Goal: Information Seeking & Learning: Learn about a topic

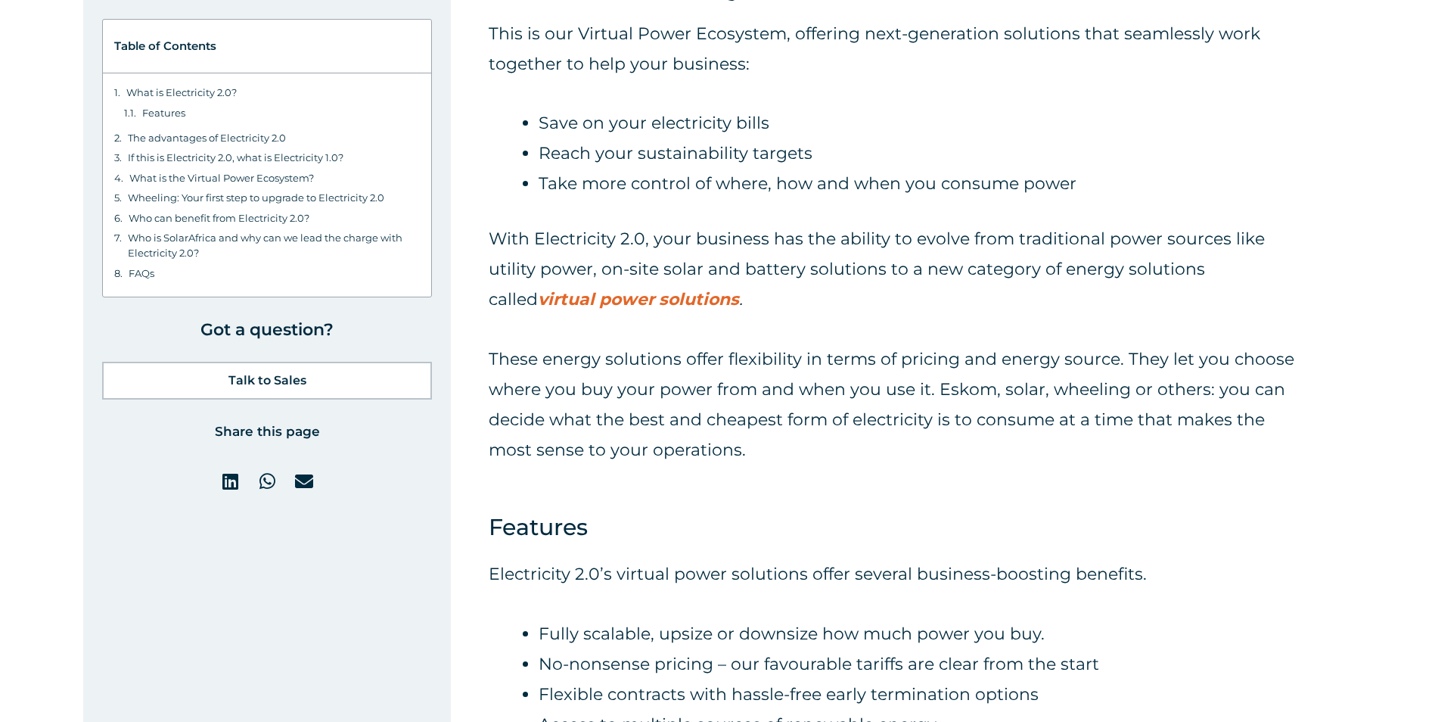
scroll to position [832, 0]
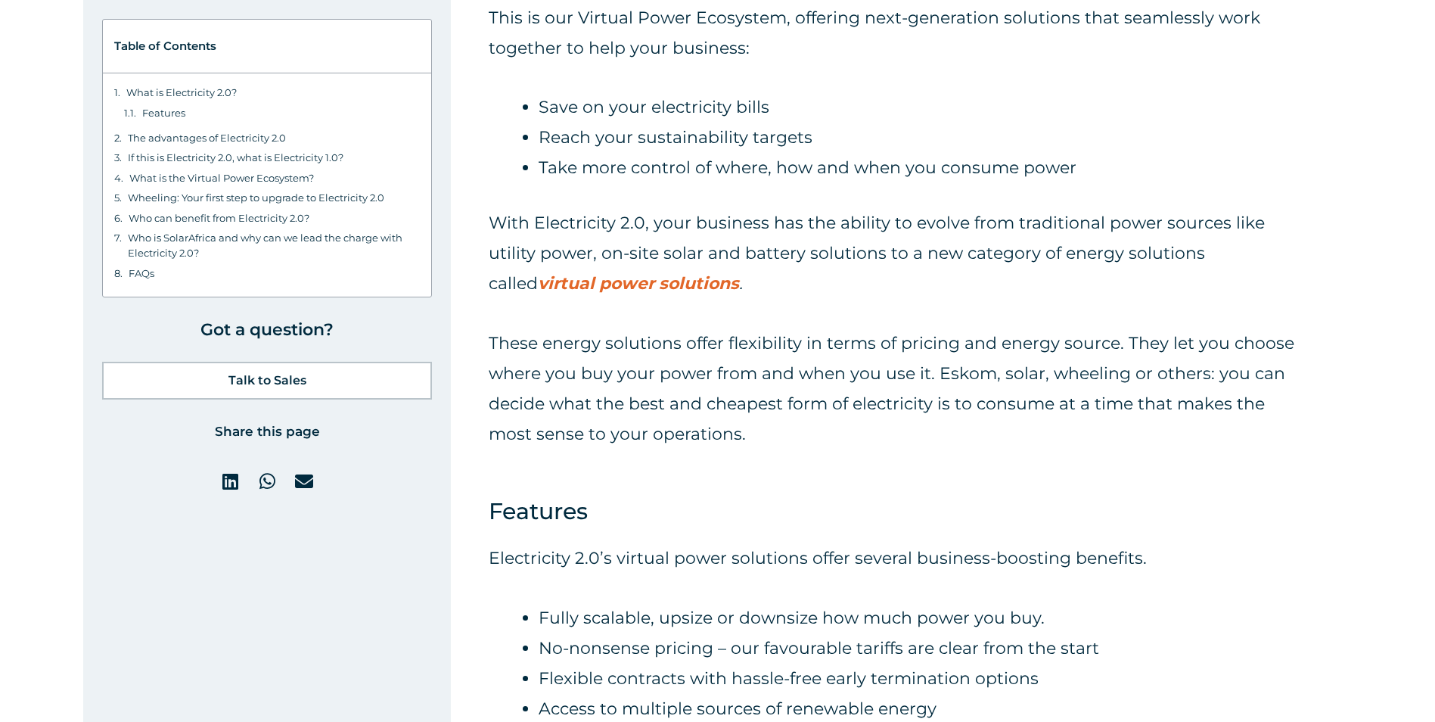
click at [651, 285] on strong "virtual power solutions" at bounding box center [638, 283] width 201 height 20
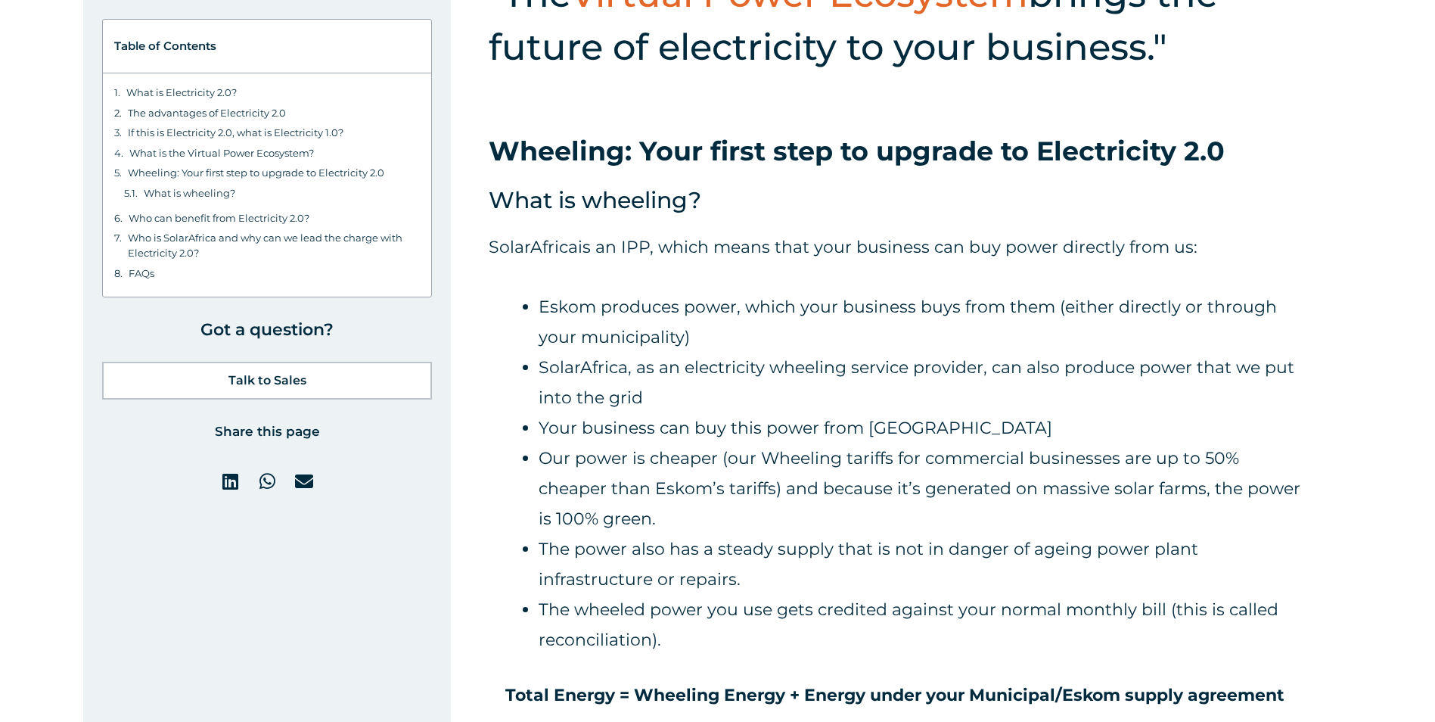
scroll to position [6126, 0]
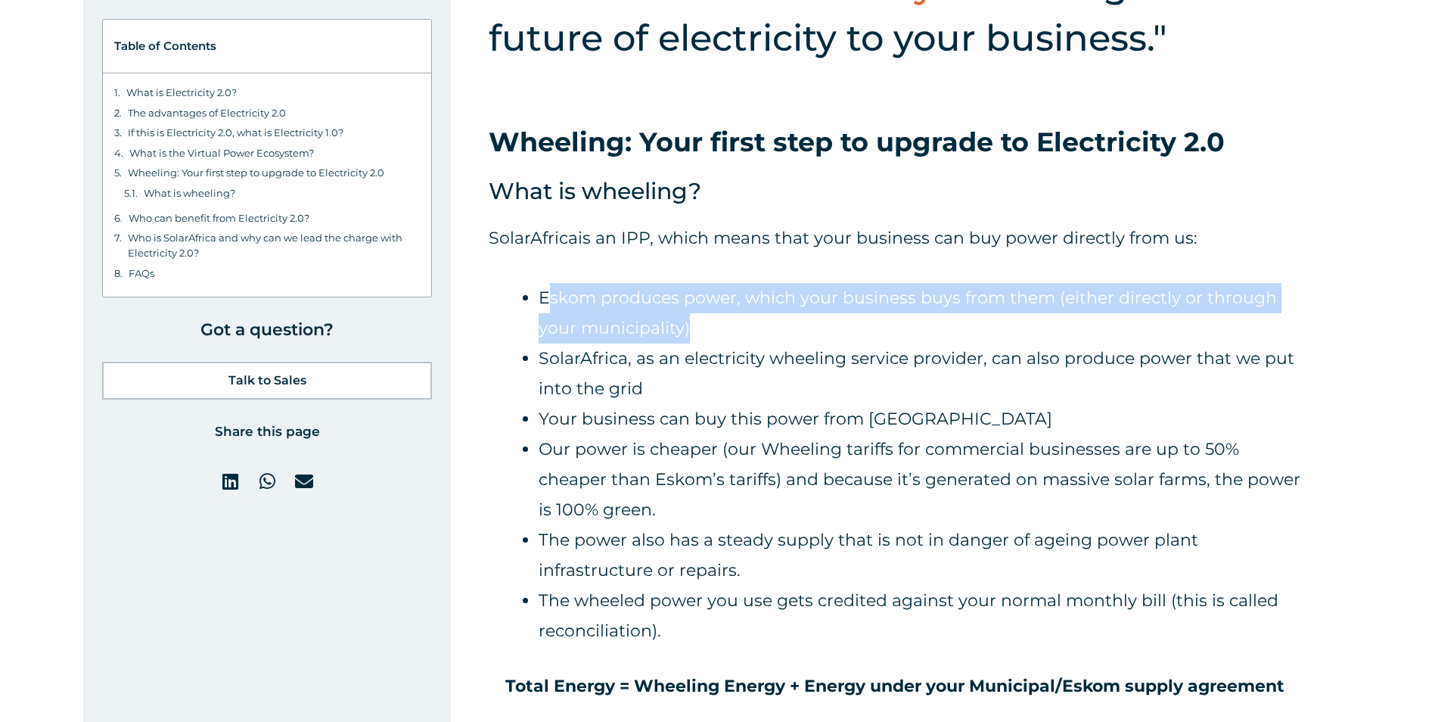
drag, startPoint x: 546, startPoint y: 296, endPoint x: 834, endPoint y: 324, distance: 289.5
click at [834, 324] on li "Eskom produces power, which your business buys from them (either directly or th…" at bounding box center [920, 313] width 762 height 61
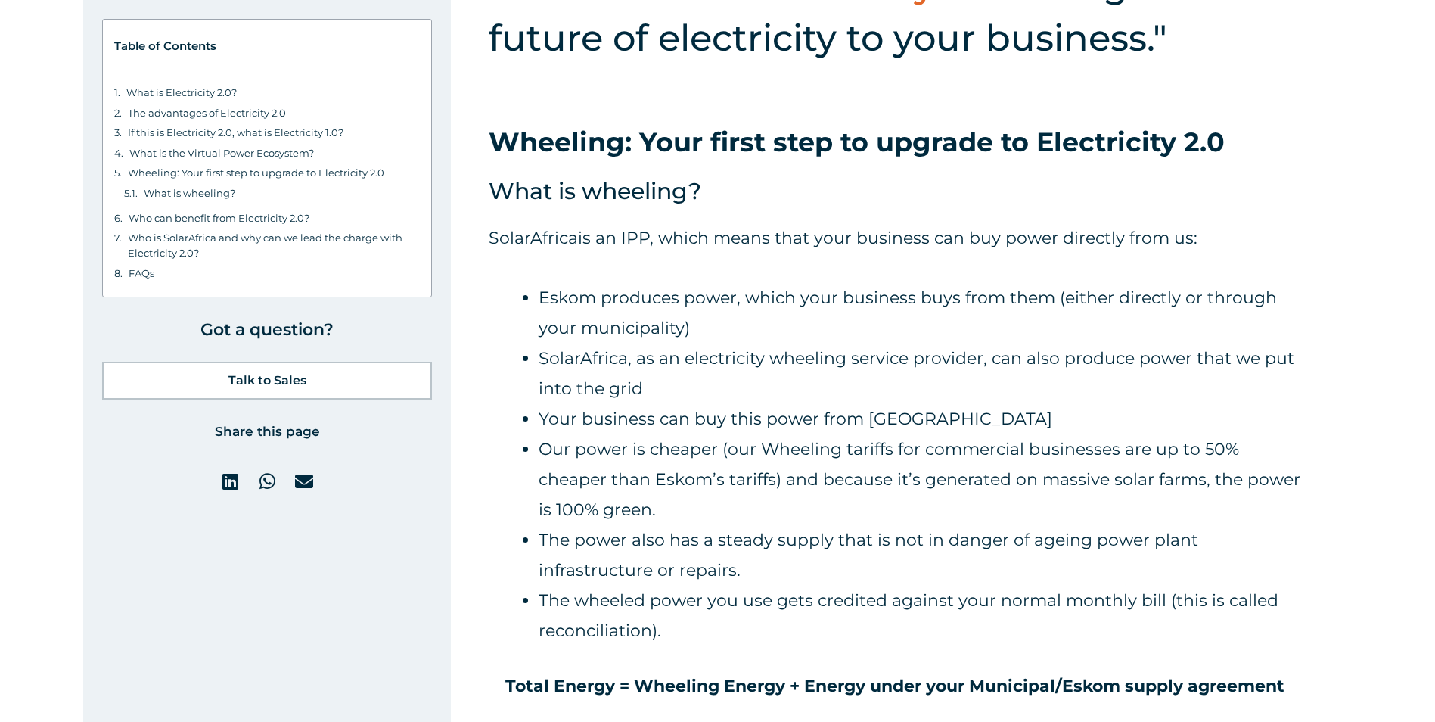
click at [688, 368] on li "SolarAfrica, as an electricity wheeling service provider, can also produce powe…" at bounding box center [920, 373] width 762 height 61
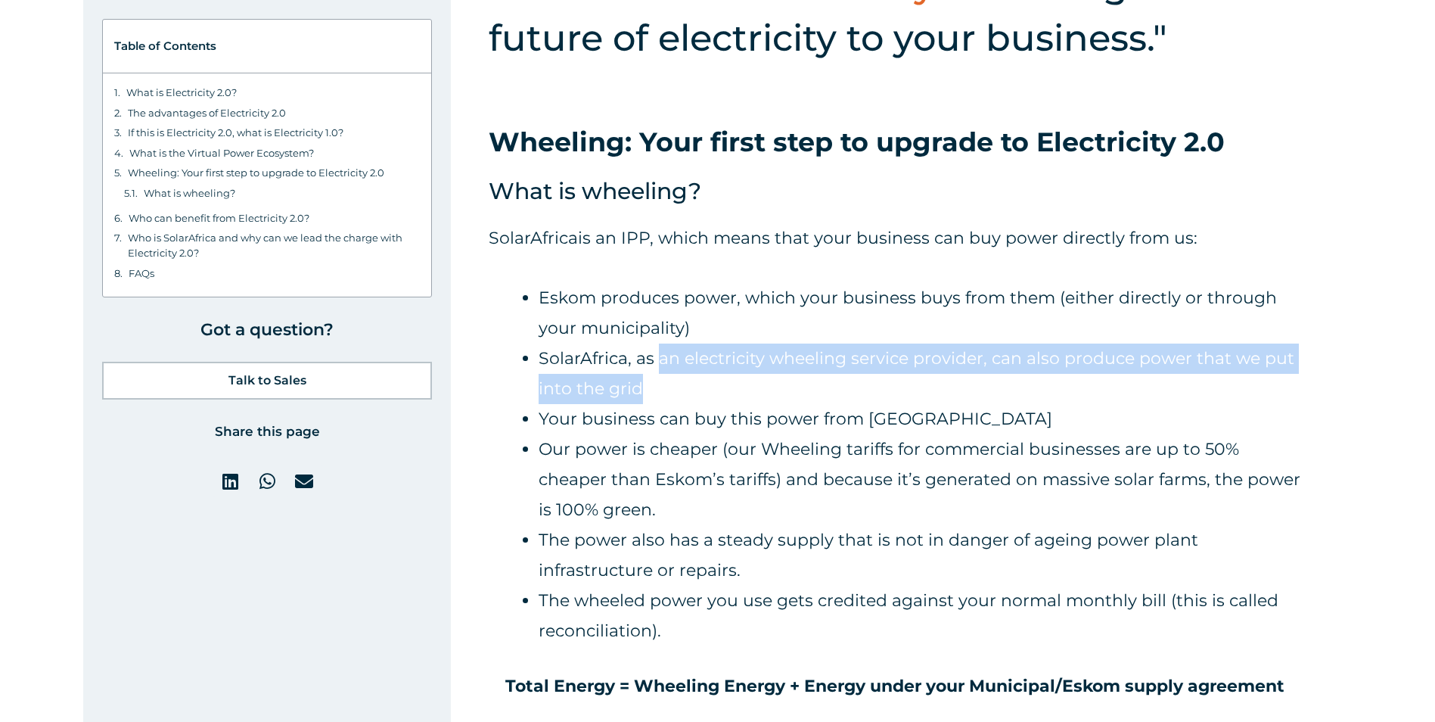
drag, startPoint x: 660, startPoint y: 359, endPoint x: 951, endPoint y: 380, distance: 292.0
click at [951, 380] on li "SolarAfrica, as an electricity wheeling service provider, can also produce powe…" at bounding box center [920, 373] width 762 height 61
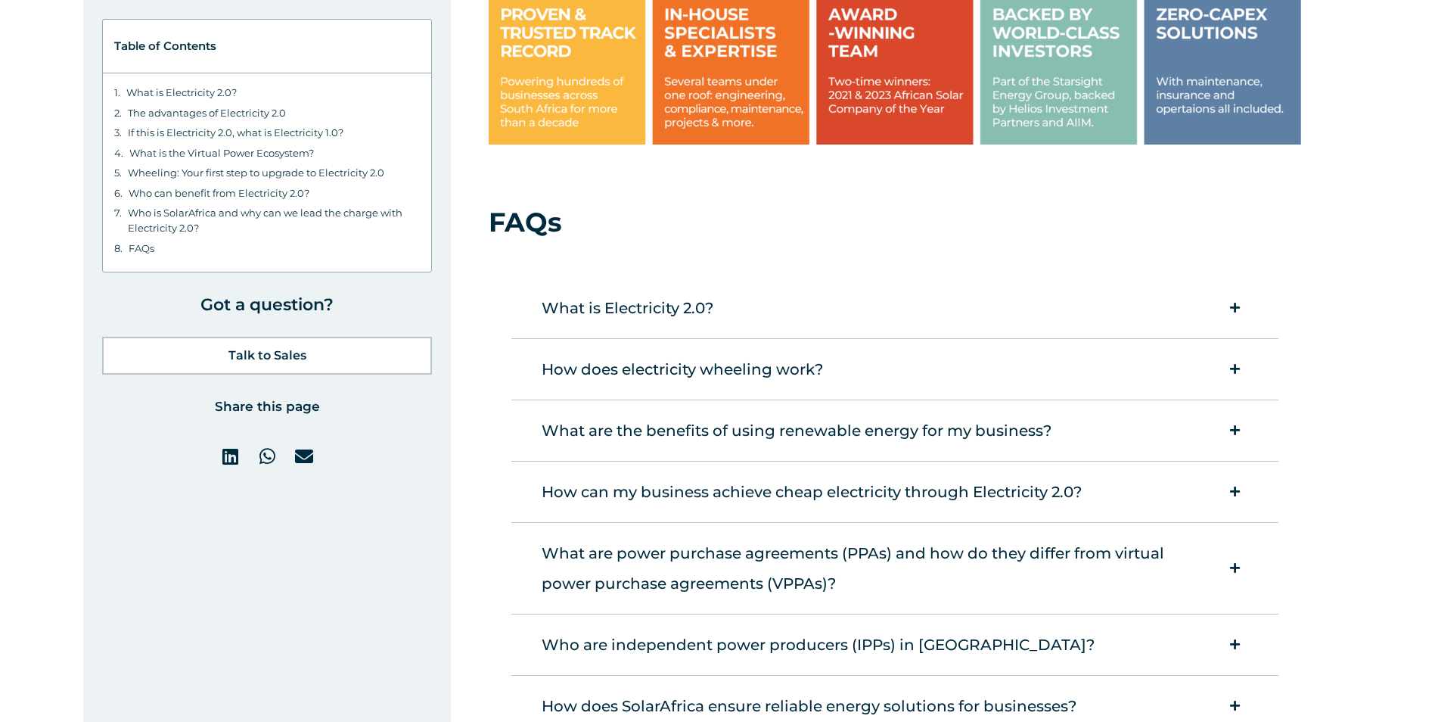
scroll to position [7488, 0]
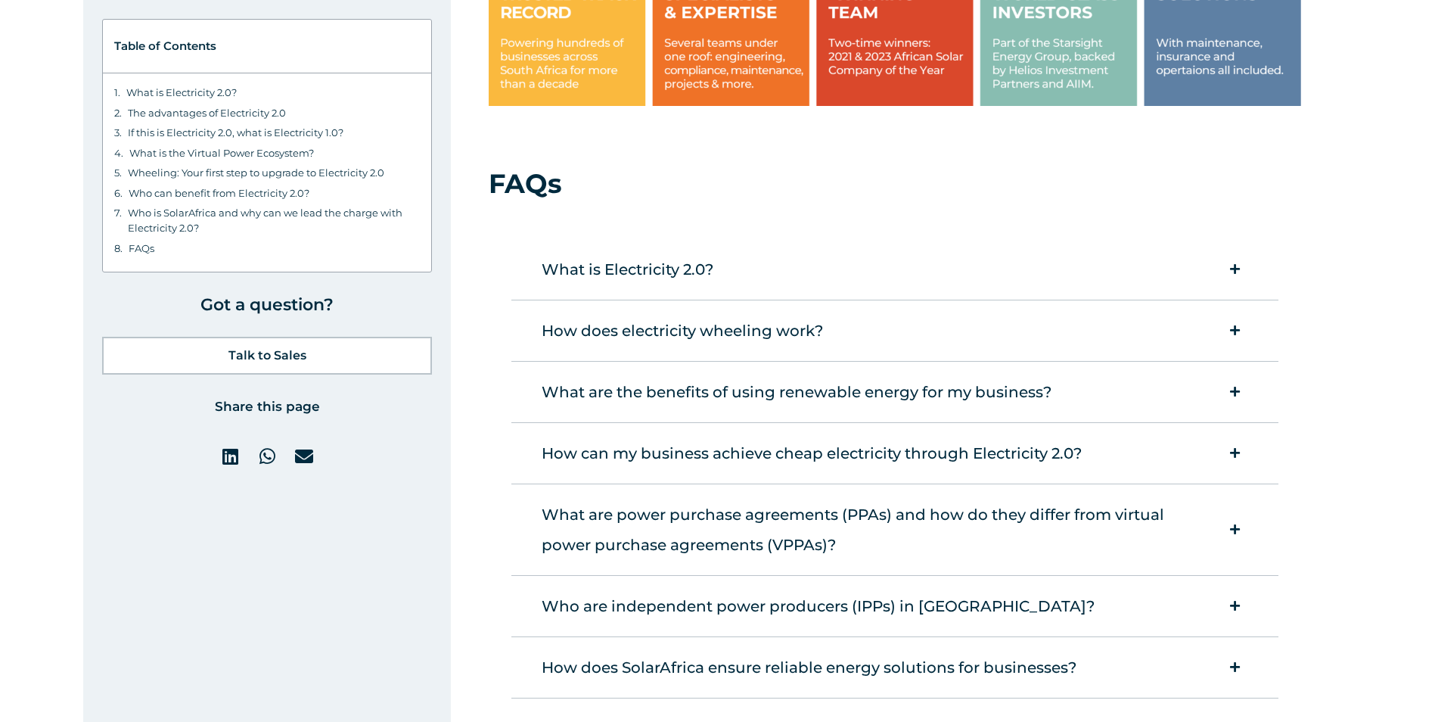
click at [638, 267] on div "What is Electricity 2.0?" at bounding box center [873, 269] width 679 height 45
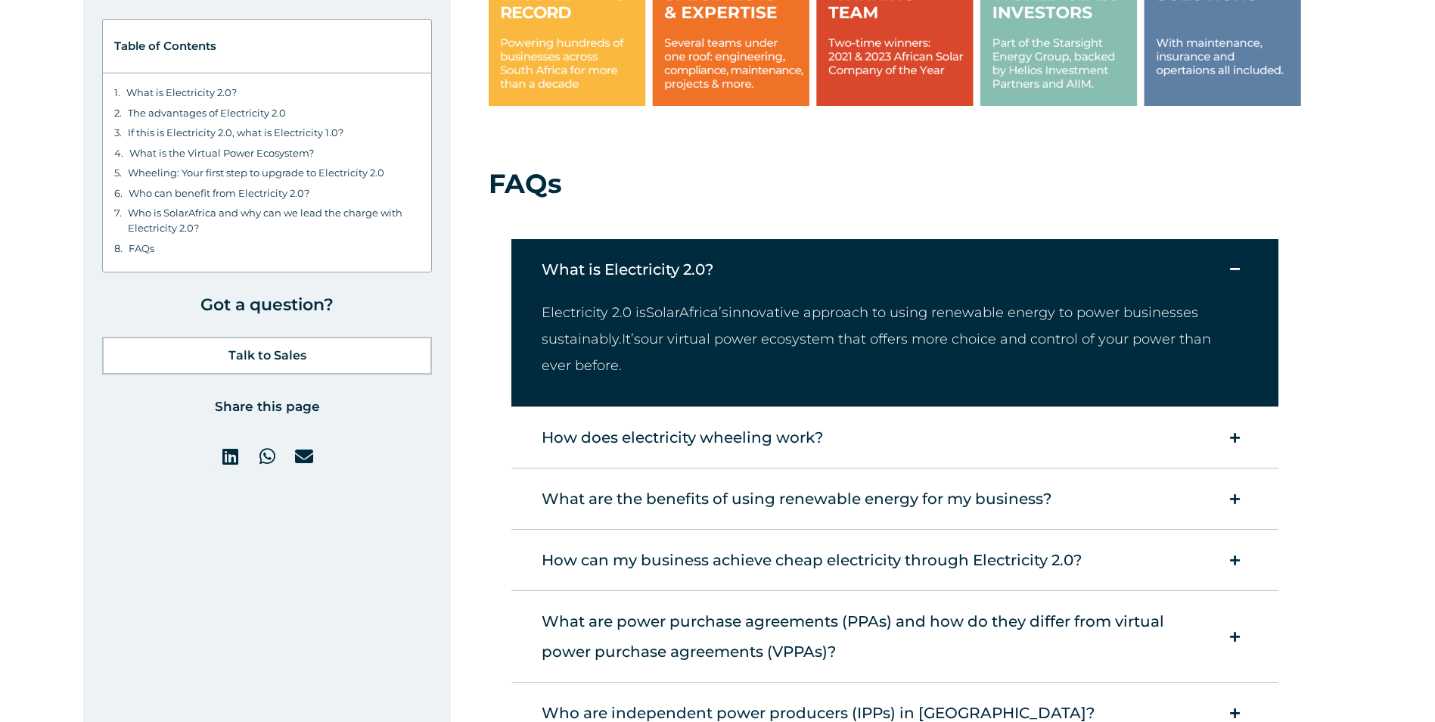
drag, startPoint x: 623, startPoint y: 337, endPoint x: 682, endPoint y: 361, distance: 63.5
click at [682, 361] on p "Electricity 2.0 is SolarAfrica’s innovative approach to using renewable energy …" at bounding box center [887, 339] width 691 height 79
drag, startPoint x: 682, startPoint y: 361, endPoint x: 766, endPoint y: 368, distance: 84.3
click at [766, 368] on p "Electricity 2.0 is SolarAfrica’s innovative approach to using renewable energy …" at bounding box center [887, 339] width 691 height 79
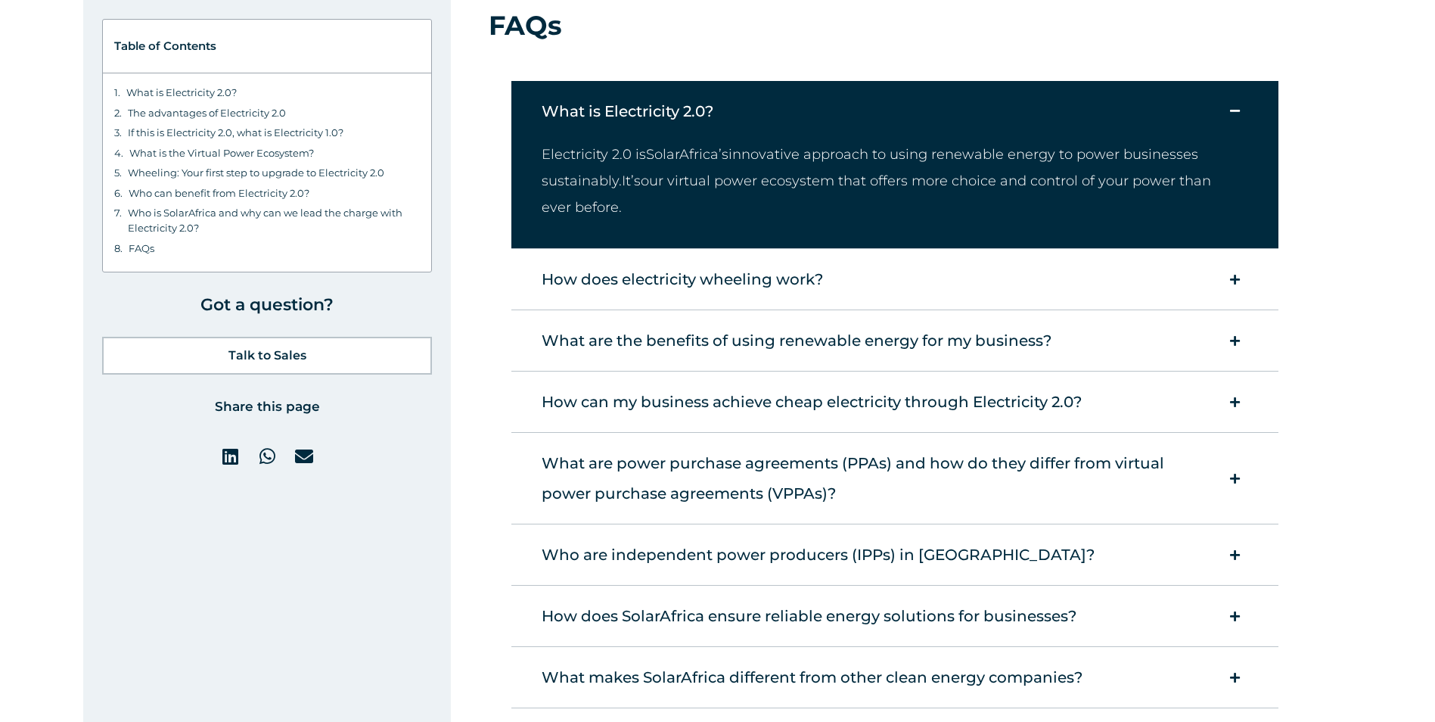
scroll to position [7715, 0]
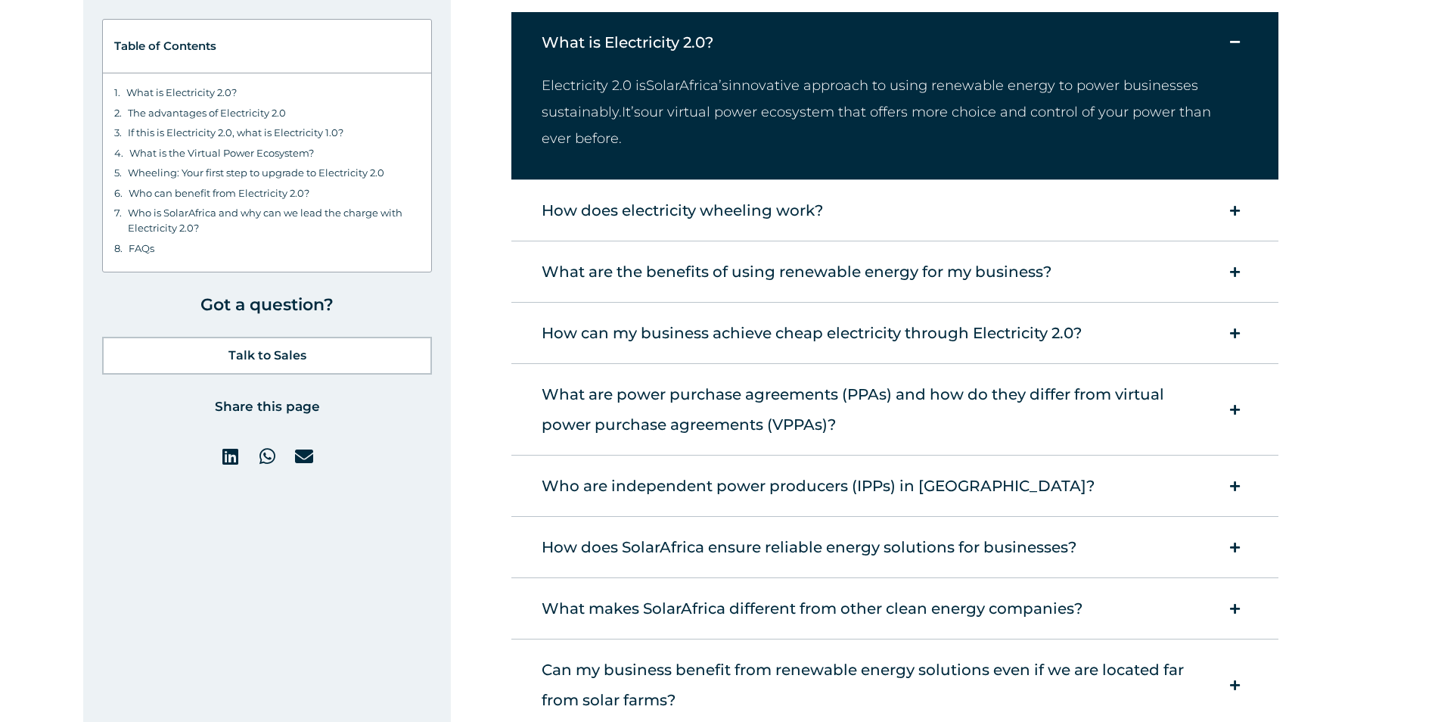
click at [725, 211] on div "How does electricity wheeling work?" at bounding box center [873, 210] width 679 height 45
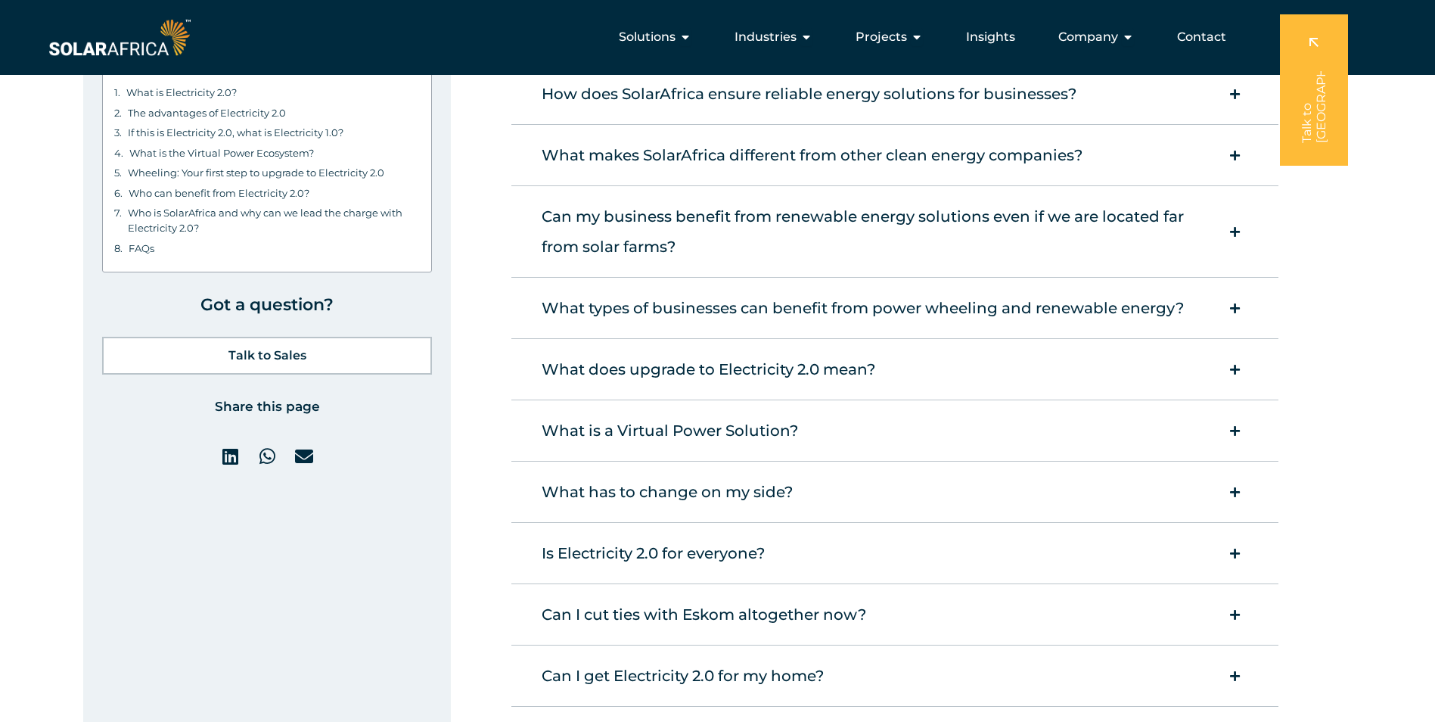
scroll to position [8073, 0]
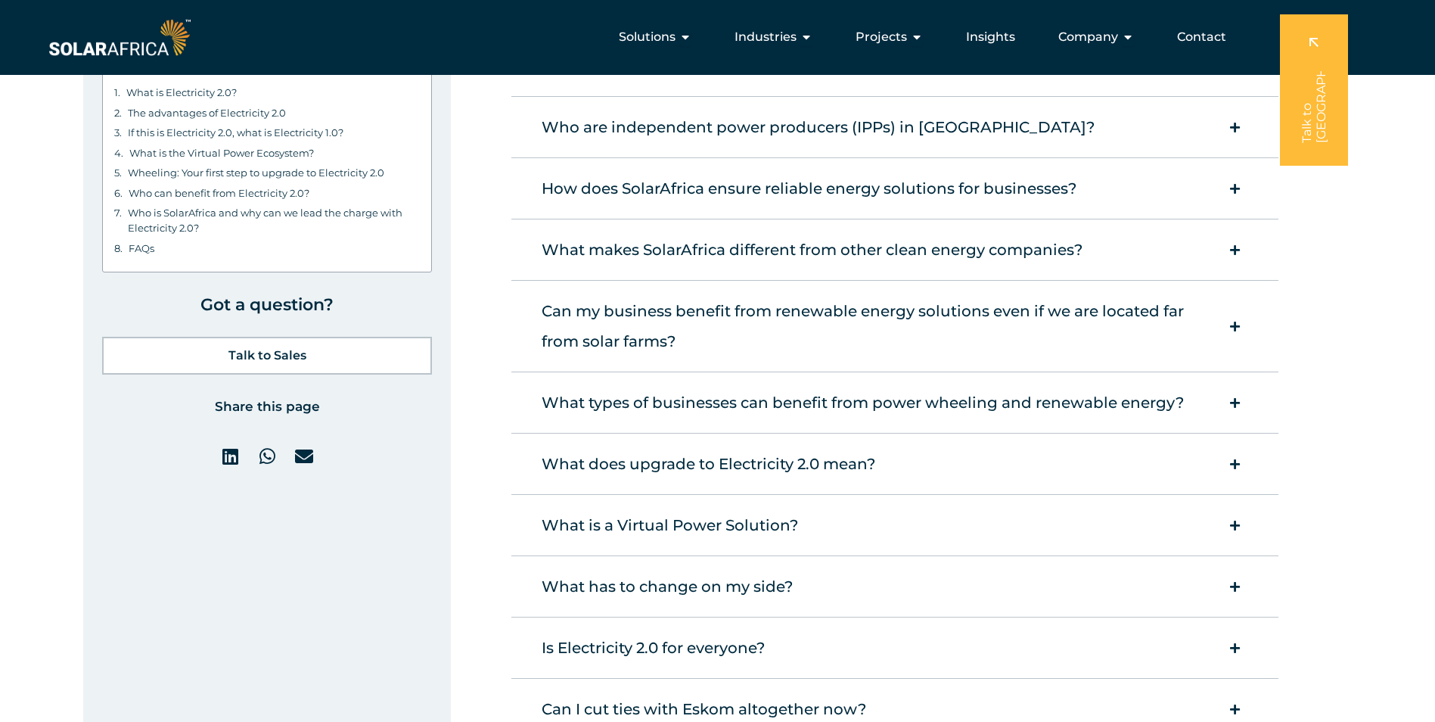
click at [717, 588] on div "What has to change on my side?" at bounding box center [873, 585] width 679 height 45
